Goal: Find specific page/section: Find specific page/section

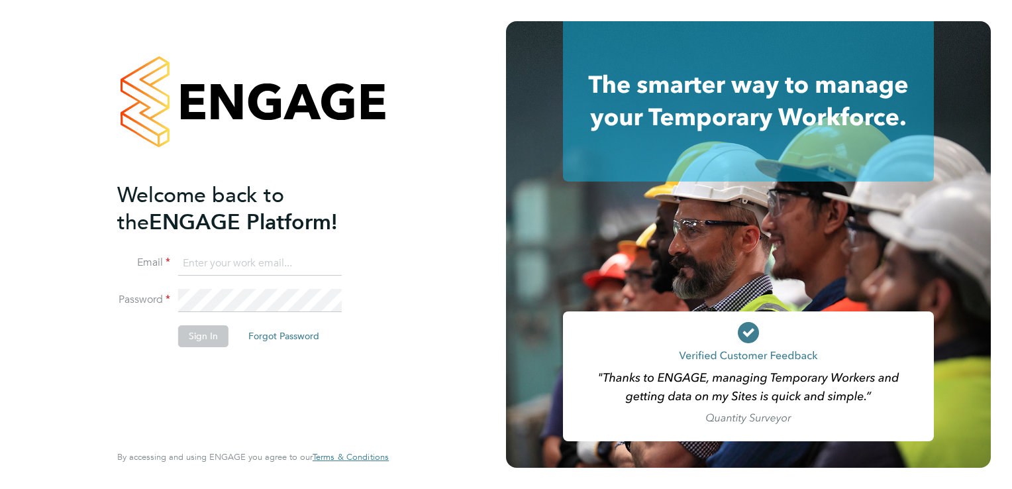
type input "[EMAIL_ADDRESS][DOMAIN_NAME]"
click at [202, 333] on button "Sign In" at bounding box center [203, 335] width 50 height 21
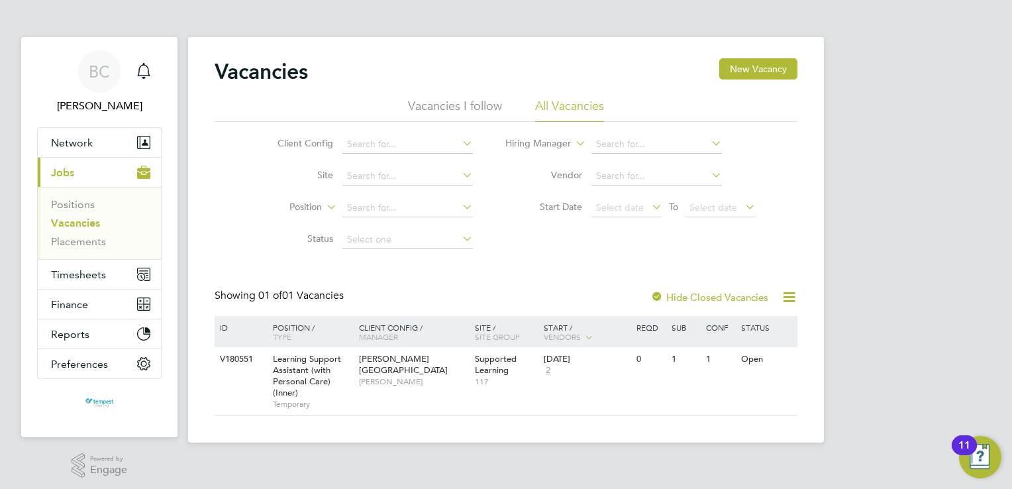
click at [75, 233] on li "Vacancies" at bounding box center [100, 226] width 99 height 19
click at [71, 240] on link "Placements" at bounding box center [78, 241] width 55 height 13
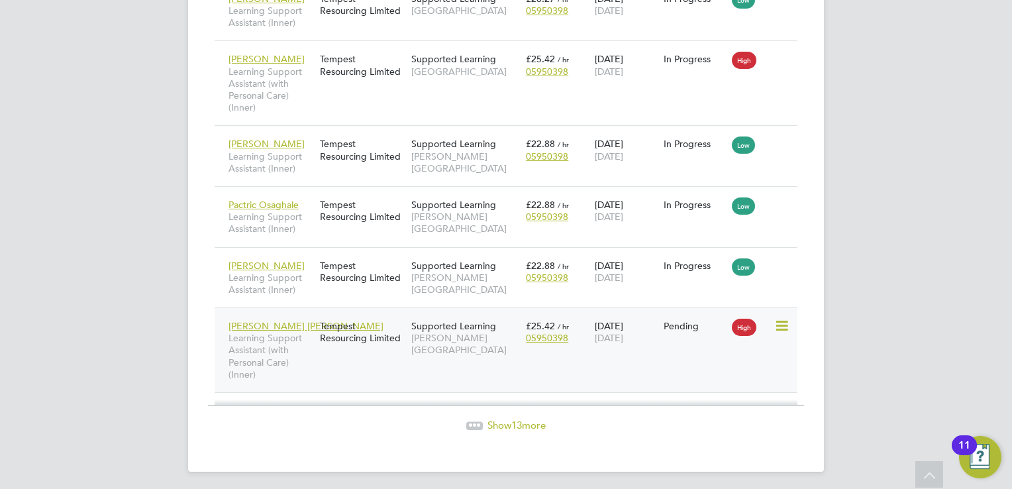
click at [260, 322] on span "Sabrina Michelle" at bounding box center [306, 326] width 155 height 12
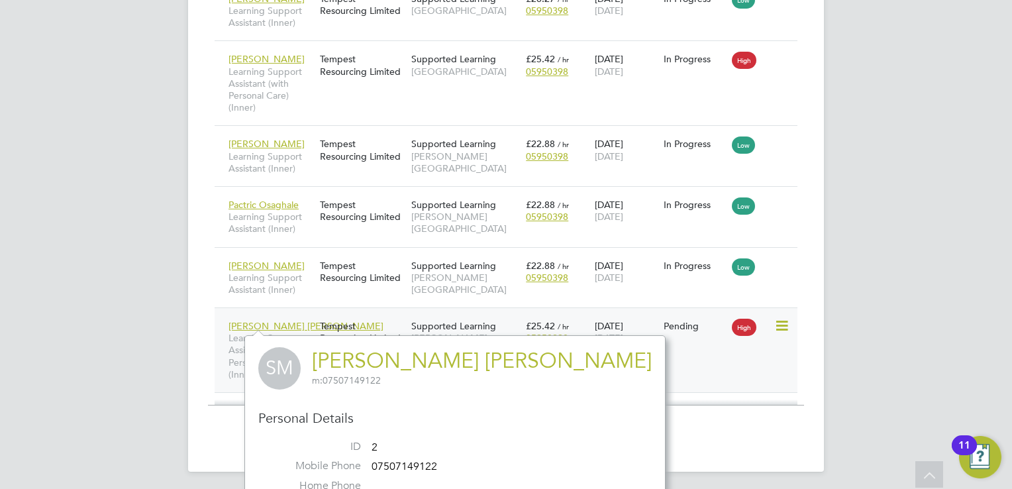
click at [485, 325] on span "Supported Learning" at bounding box center [453, 326] width 85 height 12
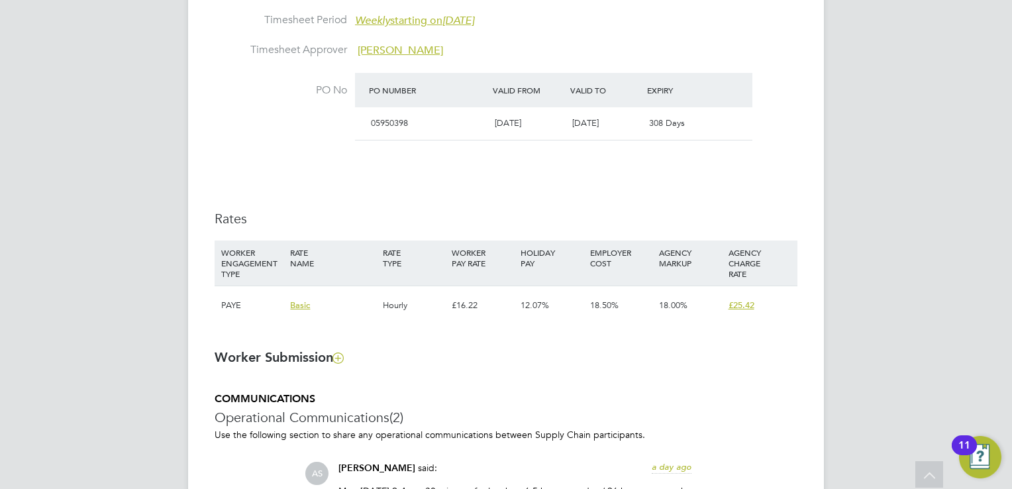
scroll to position [861, 0]
